Goal: Task Accomplishment & Management: Manage account settings

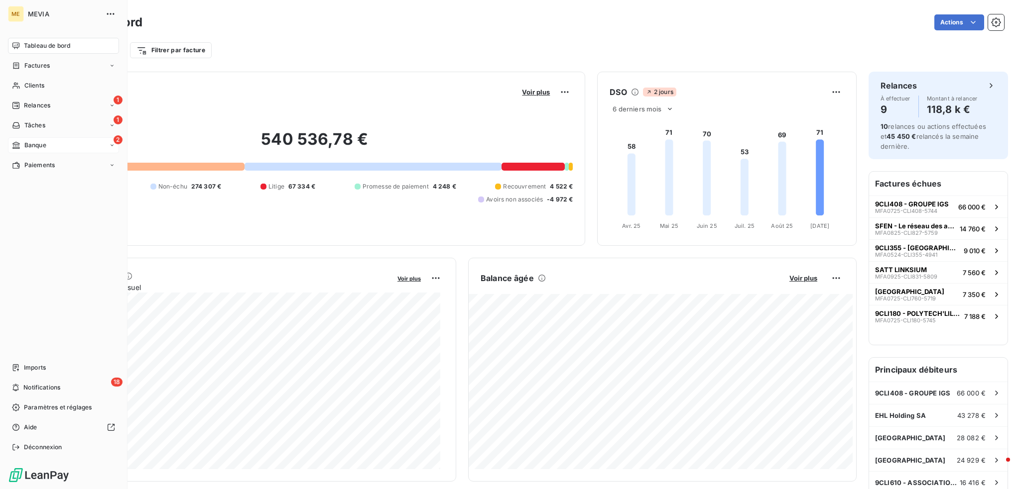
click at [69, 145] on div "2 Banque" at bounding box center [63, 145] width 111 height 16
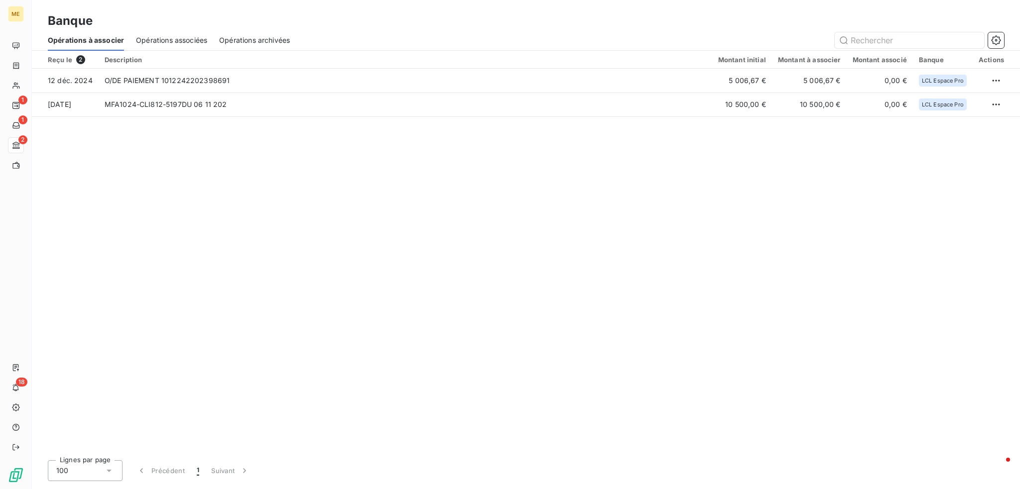
click at [263, 169] on div "Reçu le 2 Description Montant initial Montant à associer Montant associé Banque…" at bounding box center [526, 252] width 988 height 402
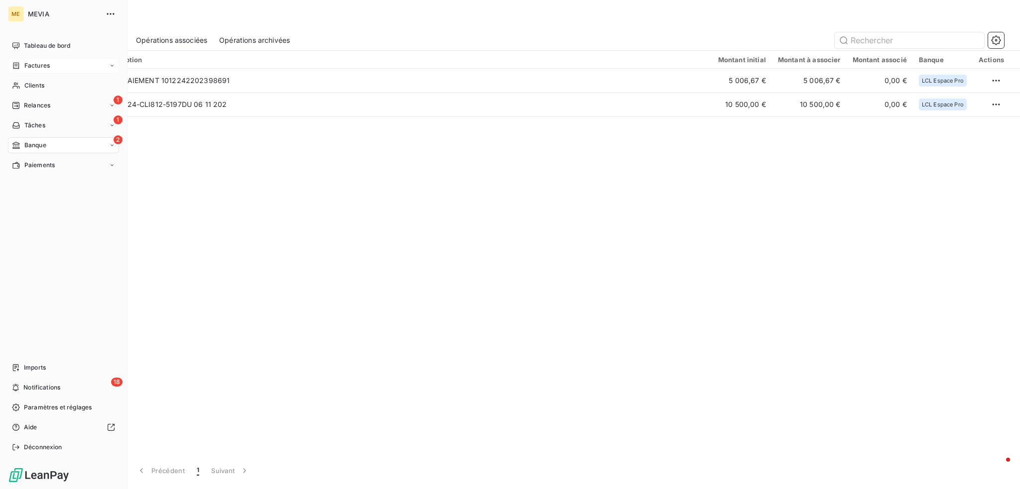
click at [34, 68] on span "Factures" at bounding box center [36, 65] width 25 height 9
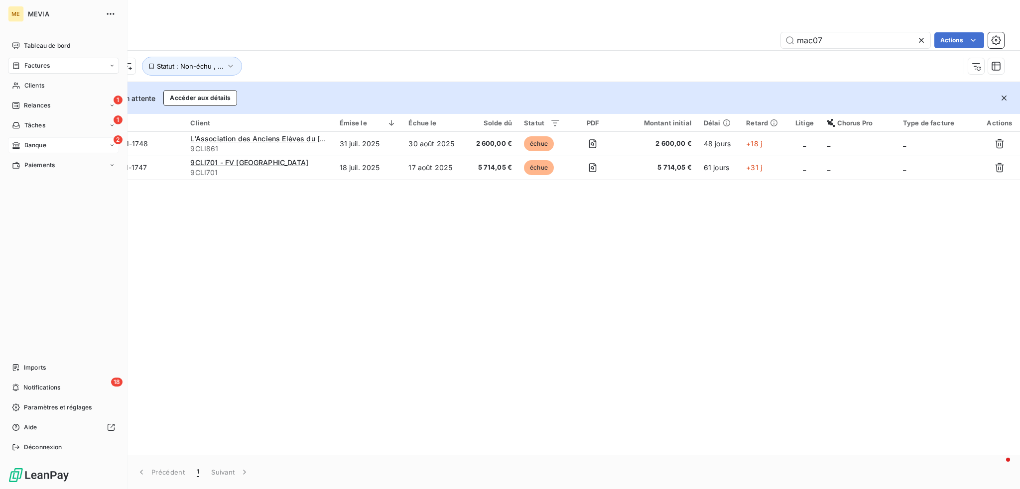
click at [39, 142] on span "Banque" at bounding box center [35, 145] width 22 height 9
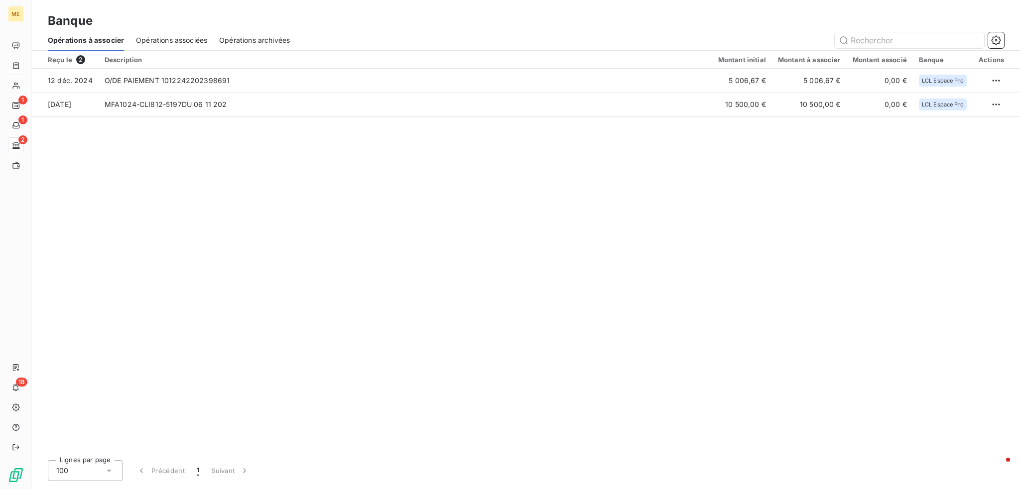
click at [186, 44] on span "Opérations associées" at bounding box center [171, 40] width 71 height 10
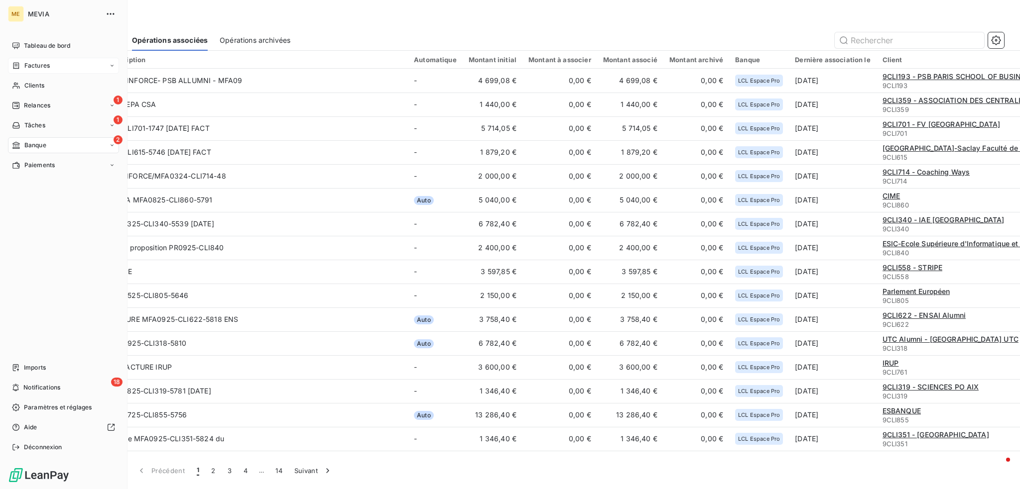
click at [40, 66] on span "Factures" at bounding box center [36, 65] width 25 height 9
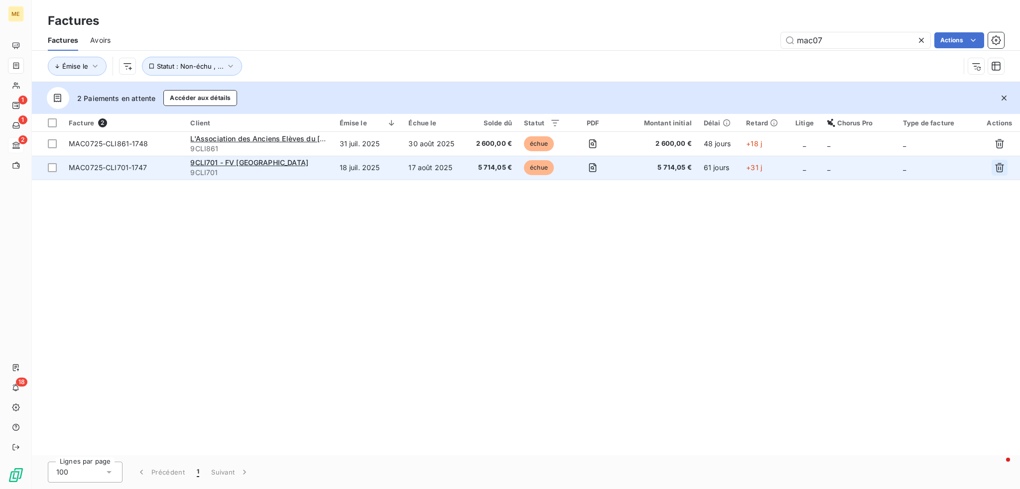
click at [998, 165] on icon "button" at bounding box center [999, 168] width 10 height 10
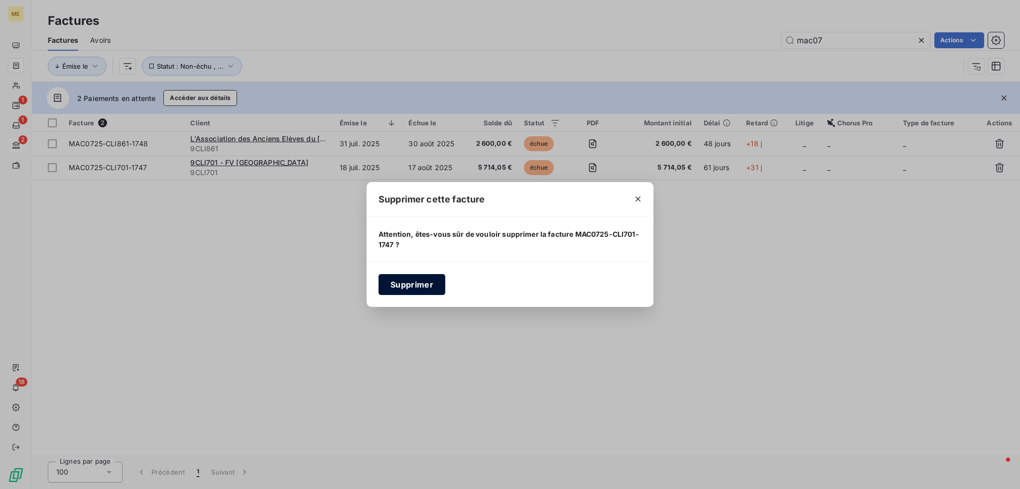
click at [400, 292] on button "Supprimer" at bounding box center [411, 284] width 67 height 21
